Goal: Find specific page/section: Find specific page/section

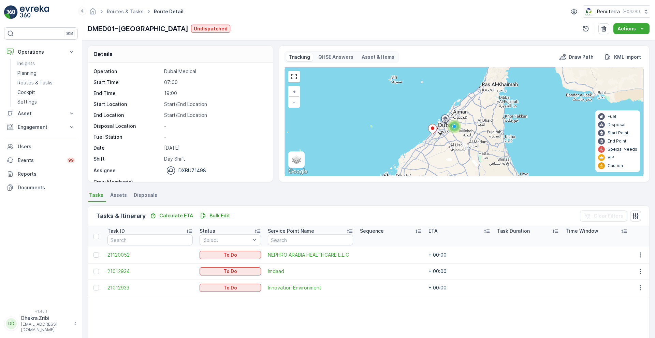
scroll to position [87, 0]
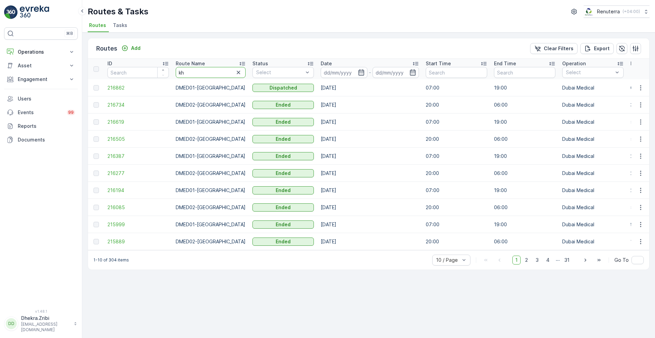
click at [188, 74] on input "kh" at bounding box center [211, 72] width 70 height 11
type input "k"
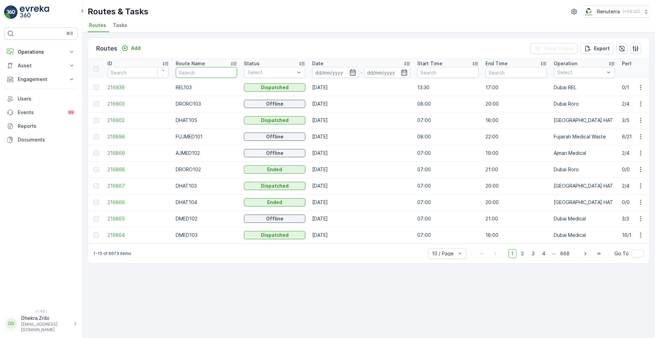
click at [188, 74] on input "text" at bounding box center [206, 72] width 61 height 11
type input "rel"
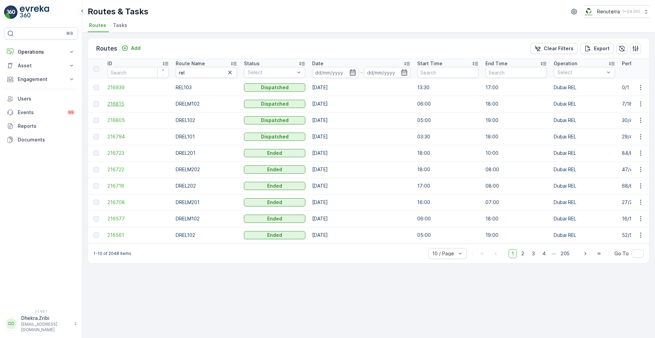
click at [116, 105] on span "216815" at bounding box center [138, 103] width 61 height 7
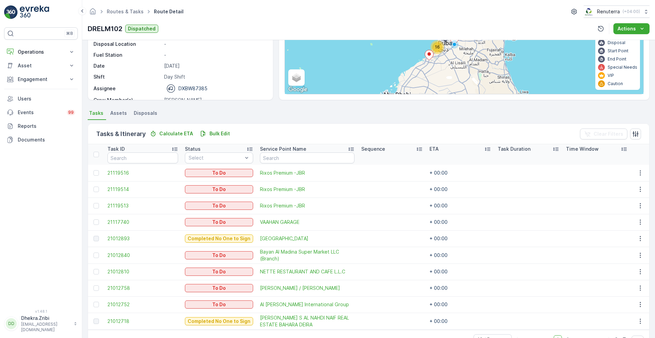
scroll to position [102, 0]
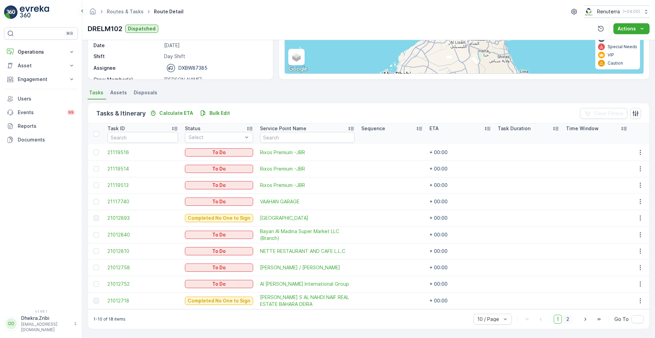
click at [569, 318] on span "2" at bounding box center [568, 318] width 9 height 9
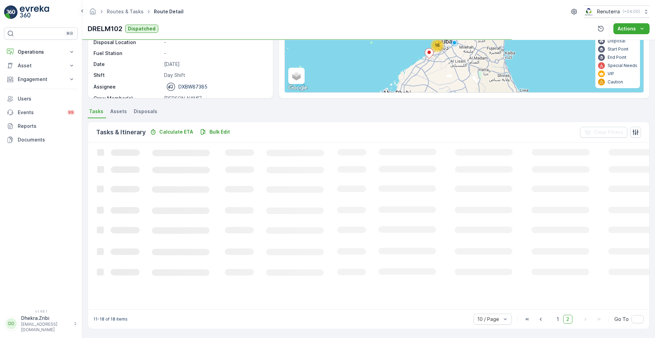
scroll to position [98, 0]
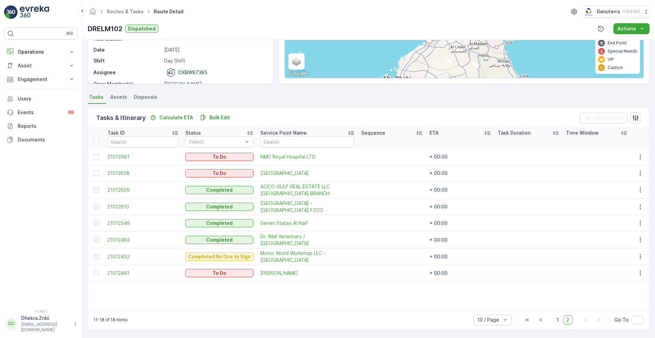
click at [555, 317] on span "1" at bounding box center [558, 319] width 8 height 9
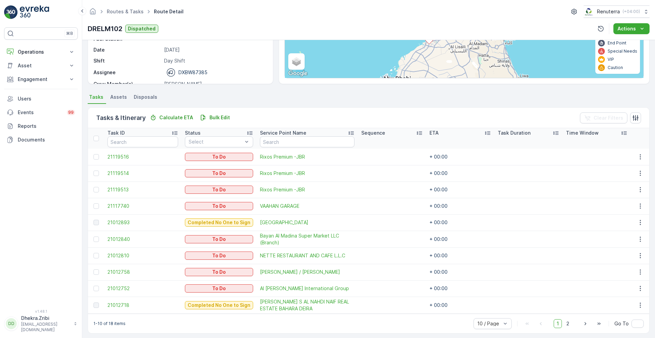
scroll to position [102, 0]
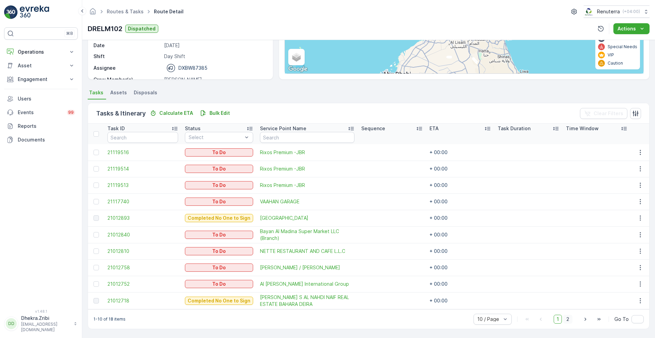
click at [567, 322] on span "2" at bounding box center [568, 318] width 9 height 9
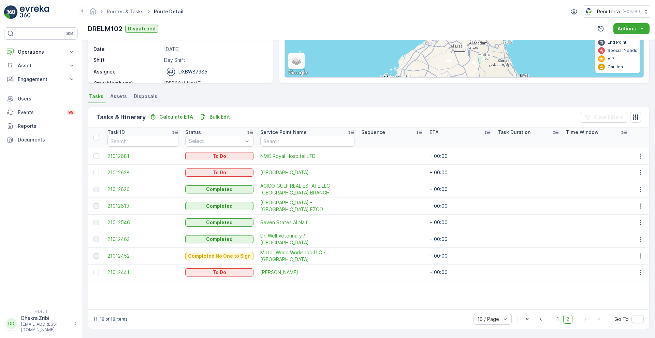
scroll to position [98, 0]
